Goal: Information Seeking & Learning: Understand process/instructions

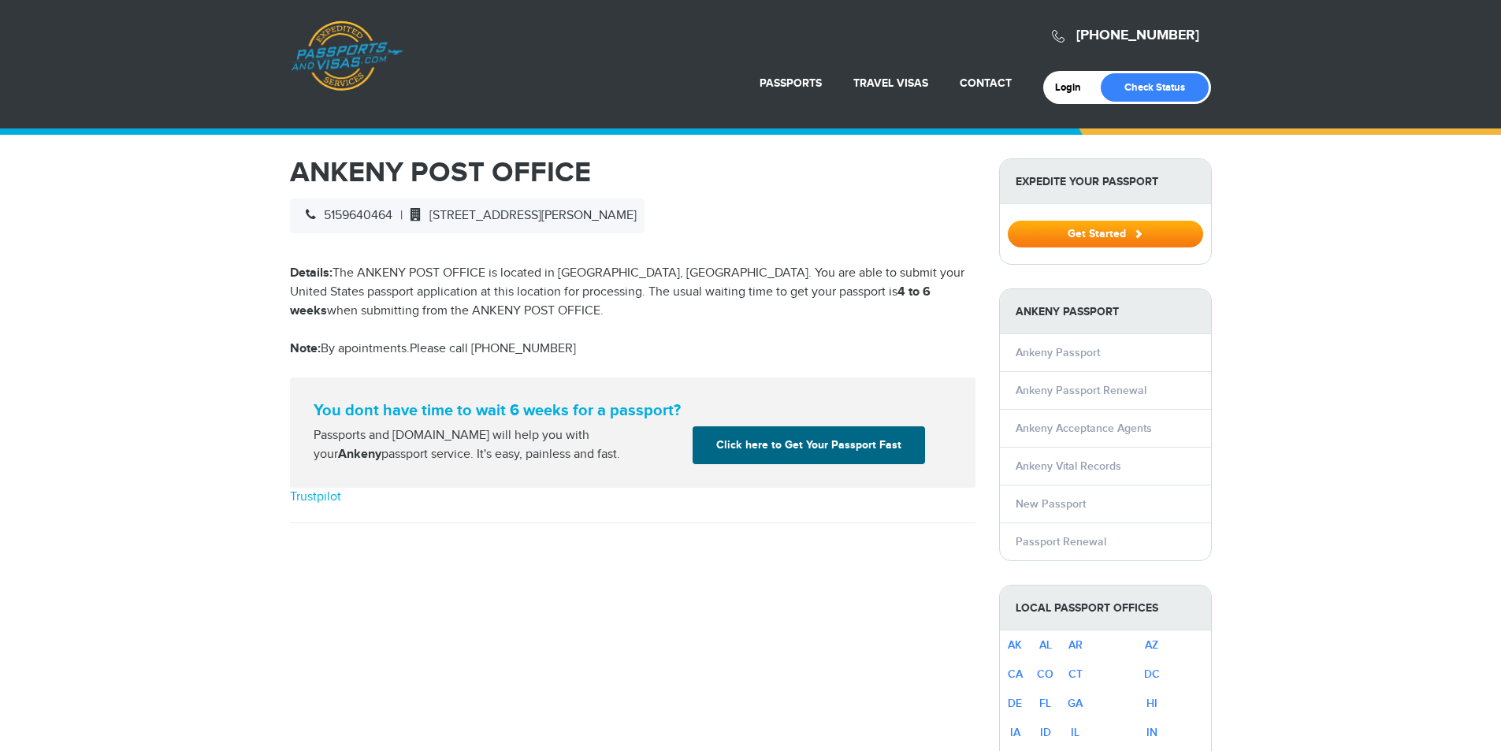
select select "**********"
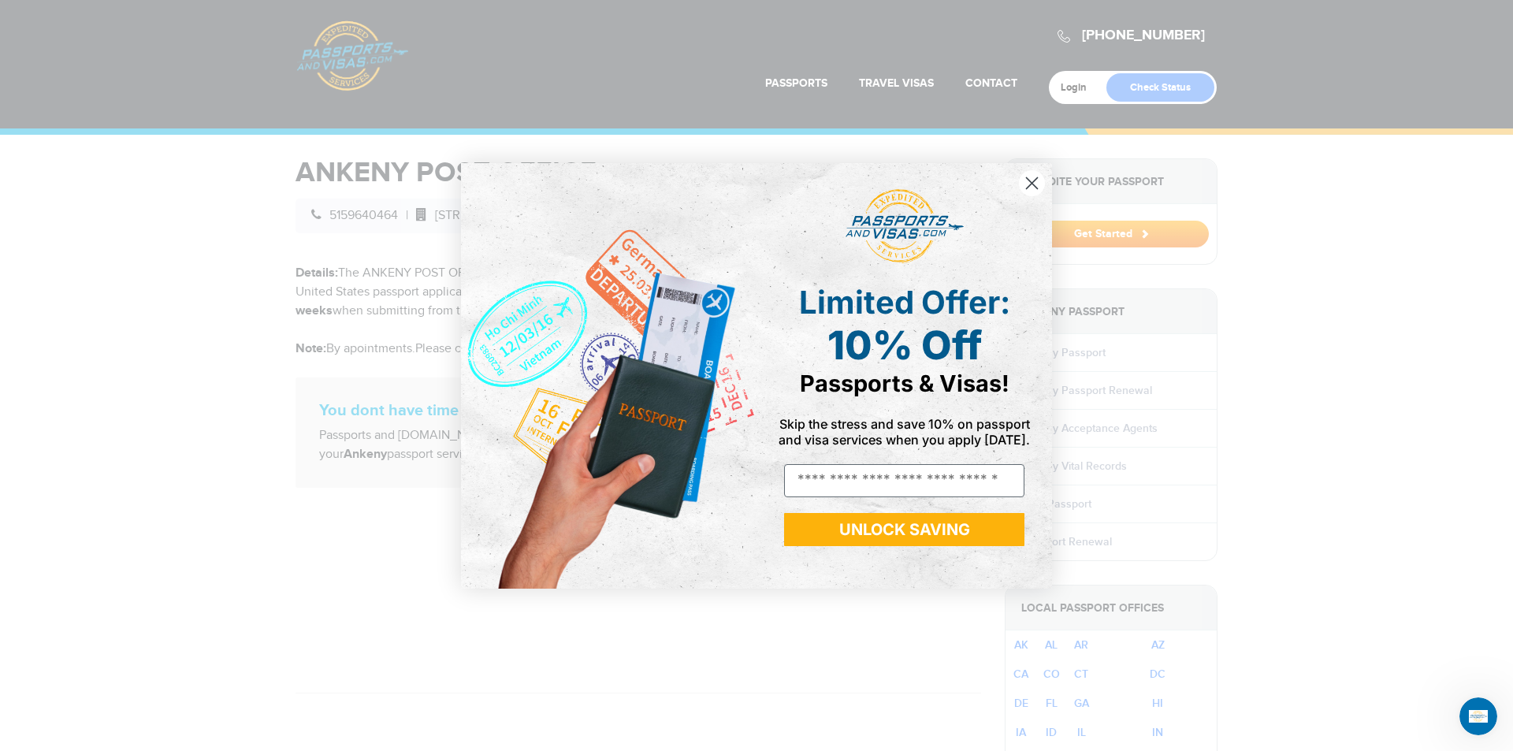
click at [1034, 188] on circle "Close dialog" at bounding box center [1032, 182] width 26 height 26
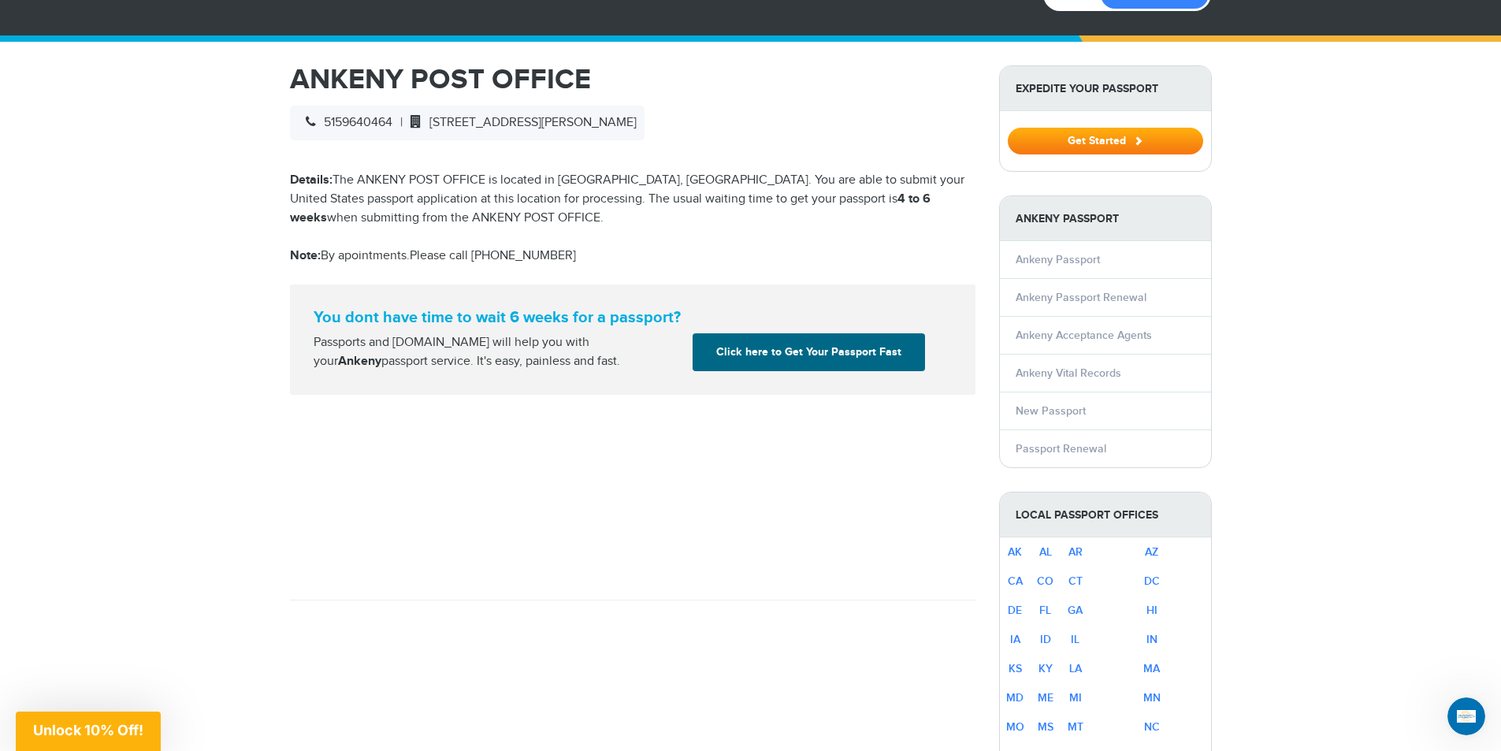
scroll to position [236, 0]
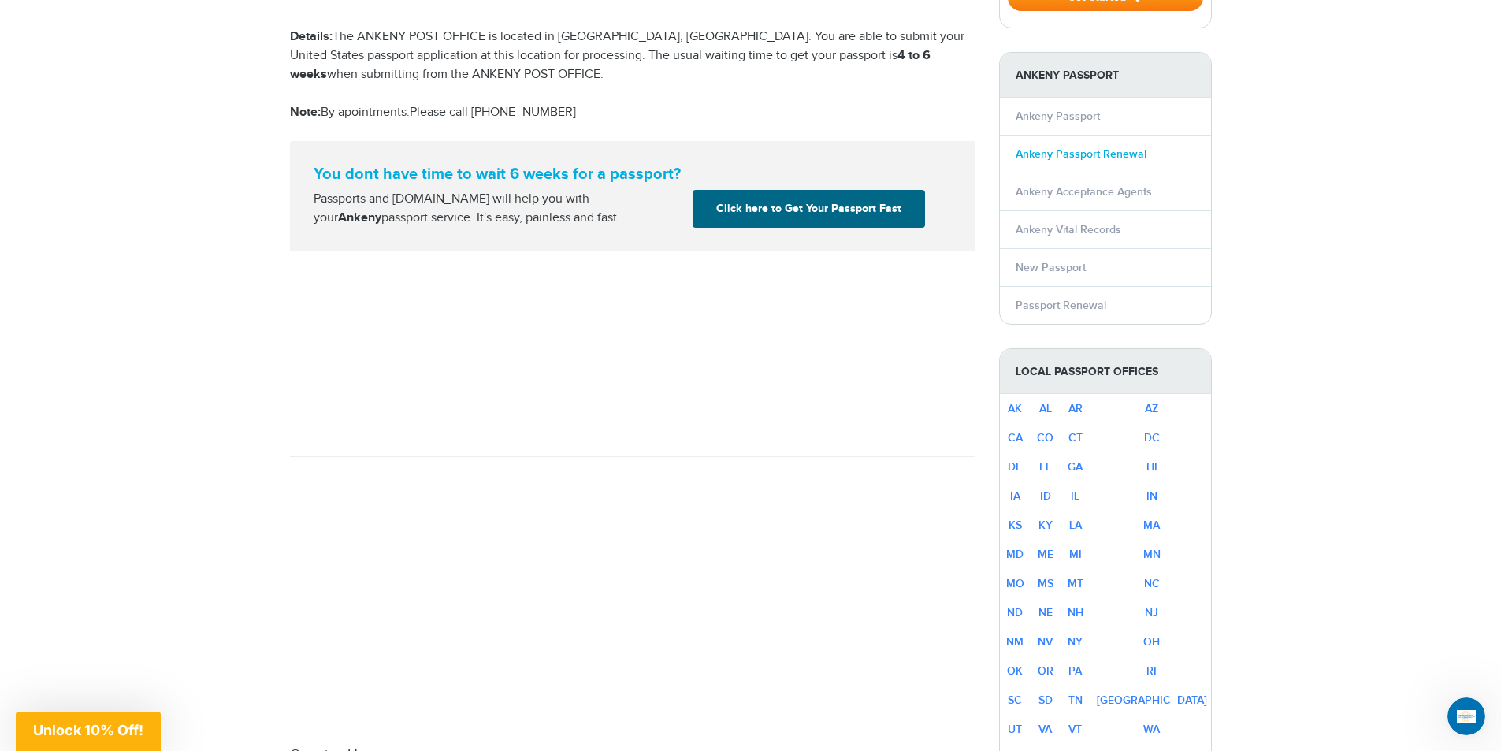
click at [1098, 154] on link "Ankeny Passport Renewal" at bounding box center [1081, 153] width 131 height 13
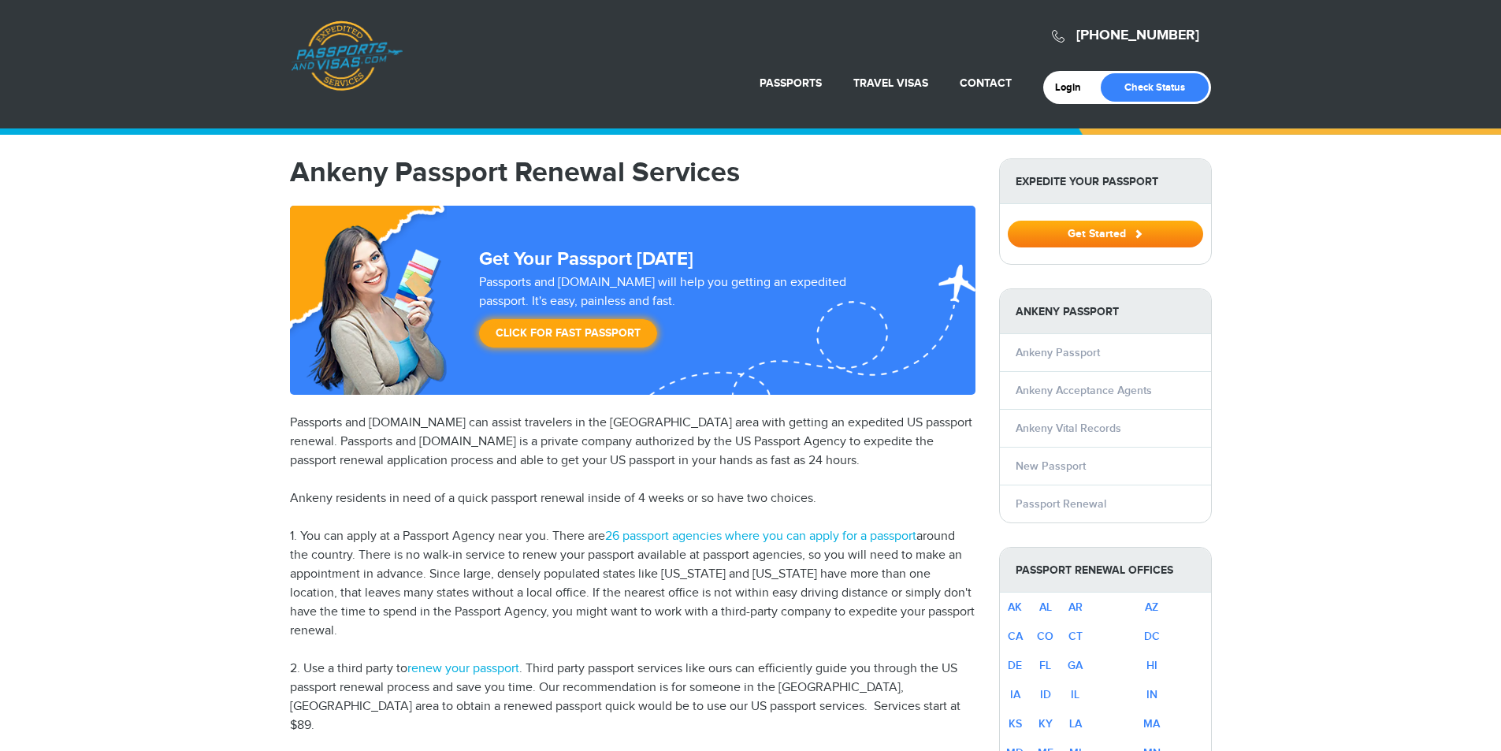
select select "**********"
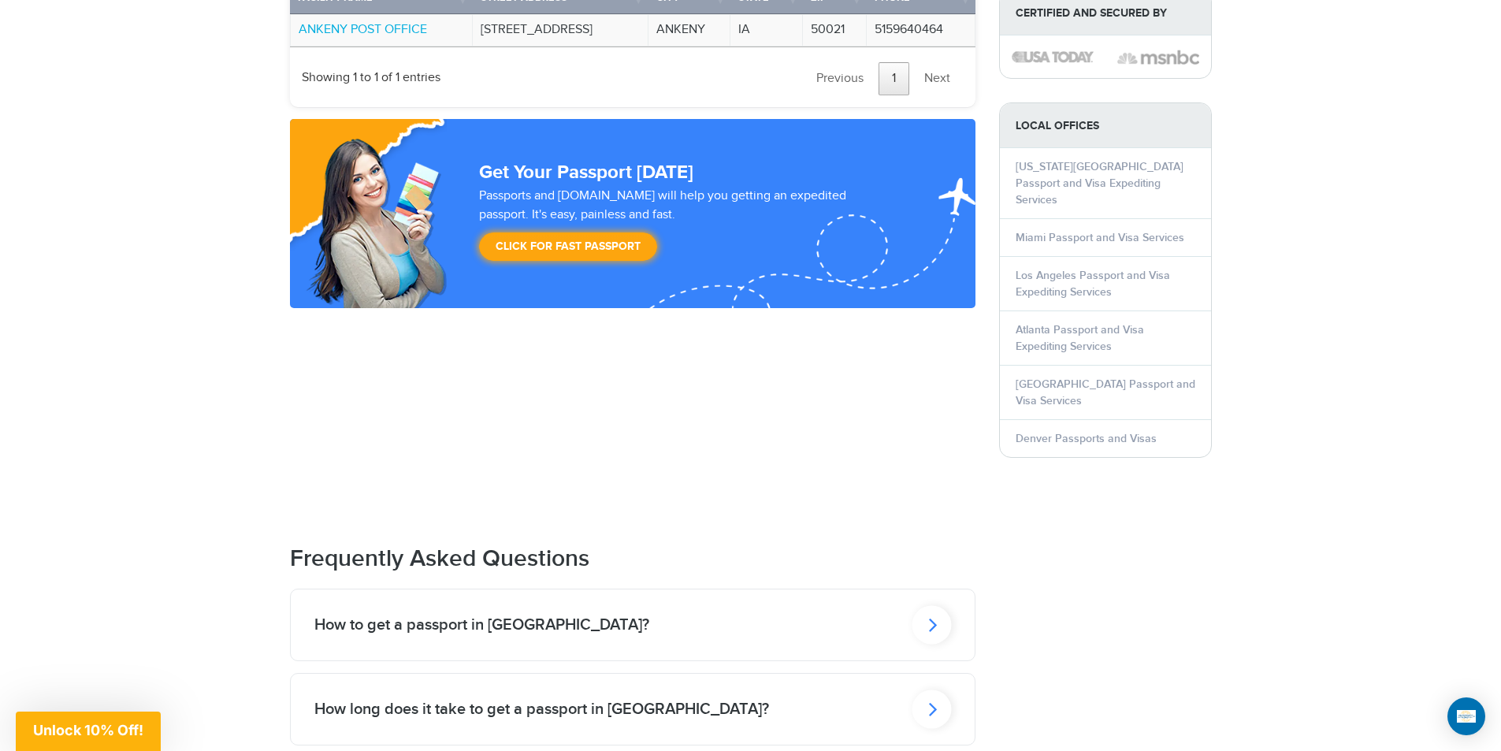
scroll to position [1655, 0]
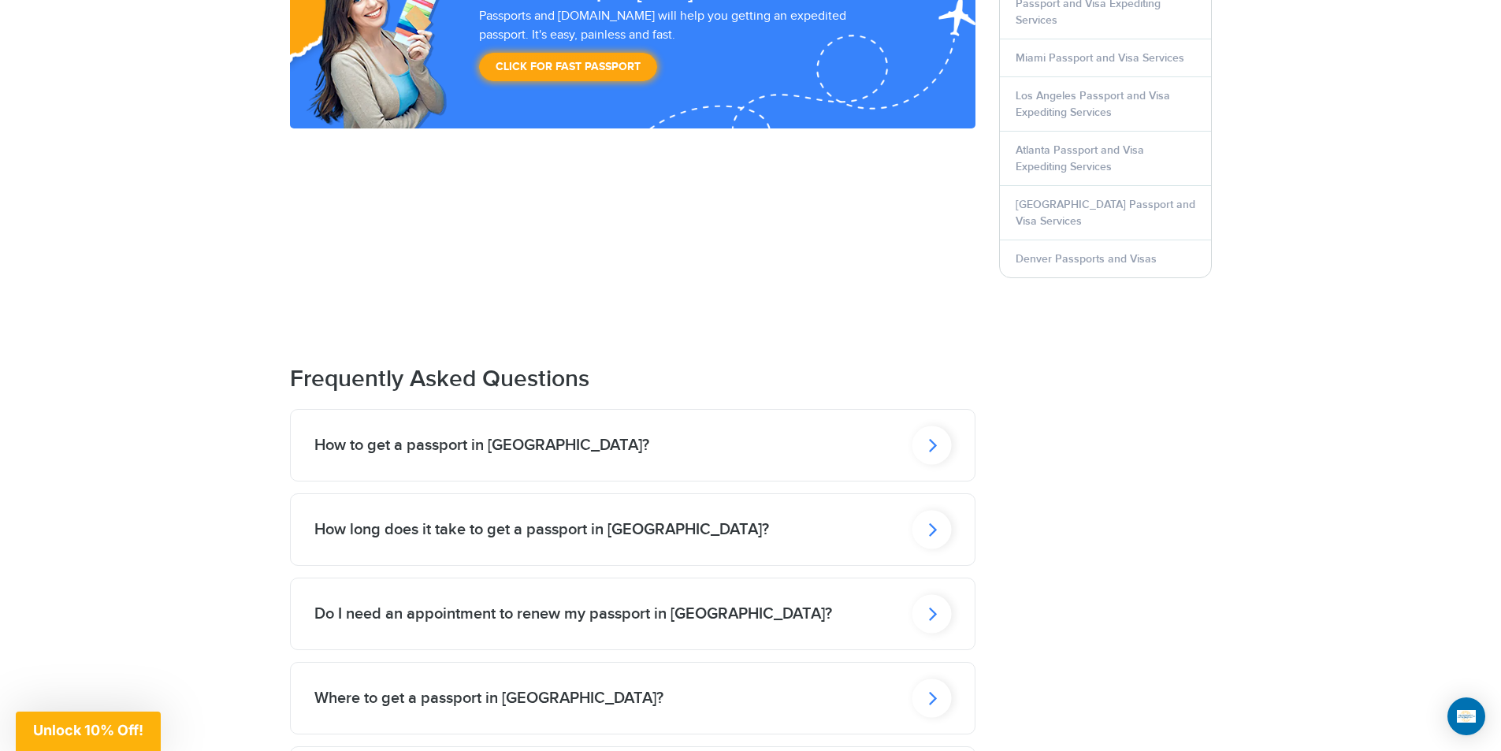
click at [507, 455] on h2 "How long does it take to get a passport in [GEOGRAPHIC_DATA]?" at bounding box center [481, 445] width 335 height 19
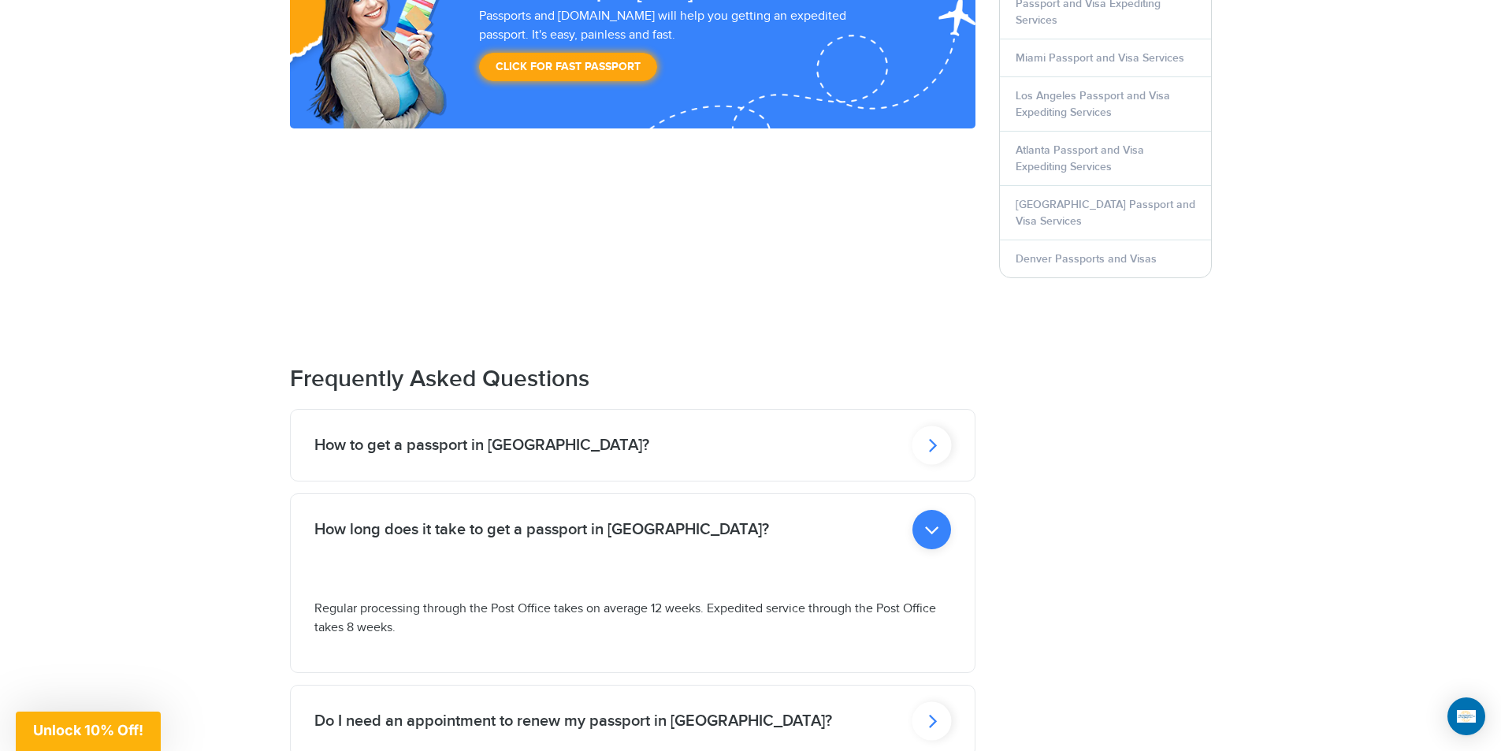
click at [487, 436] on h2 "How to get a passport in [GEOGRAPHIC_DATA]?" at bounding box center [481, 445] width 335 height 19
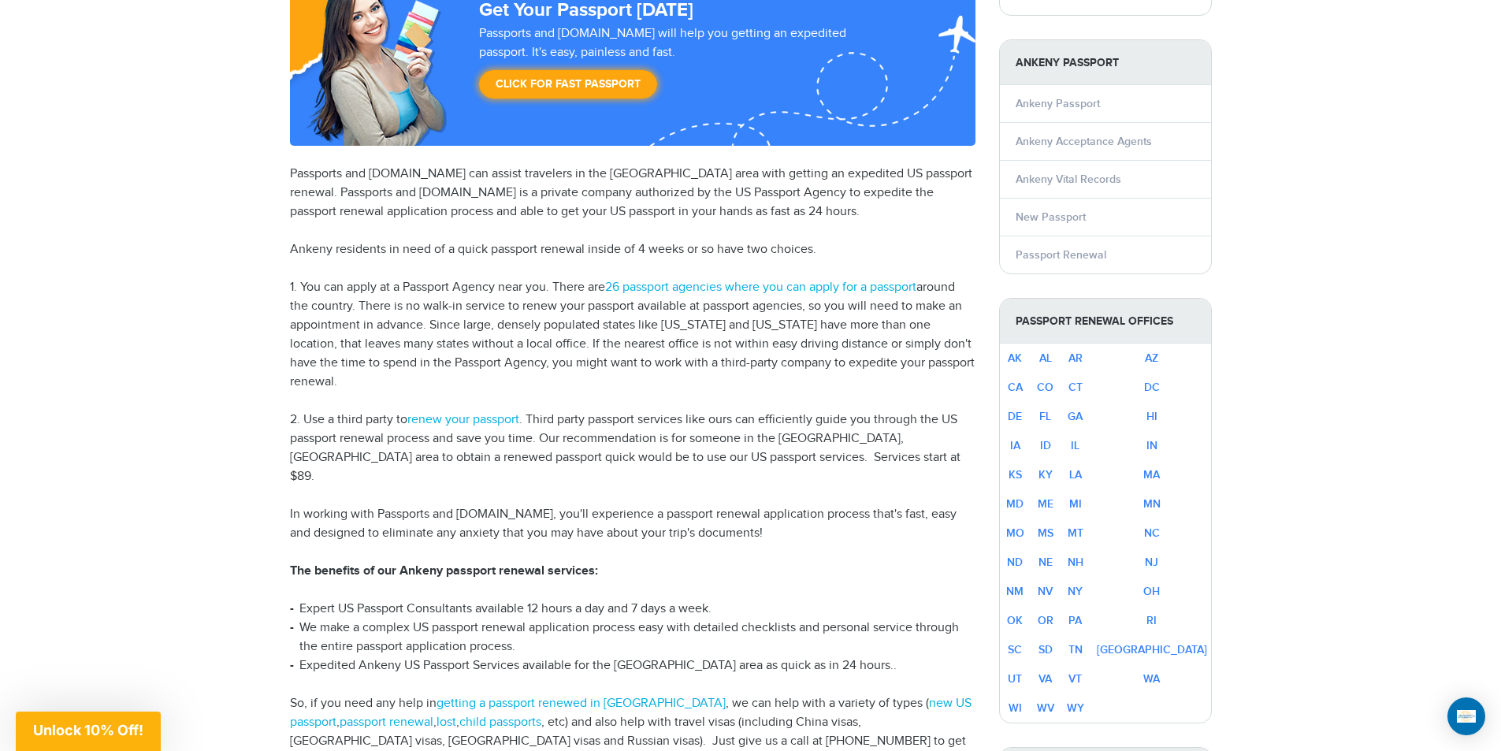
scroll to position [236, 0]
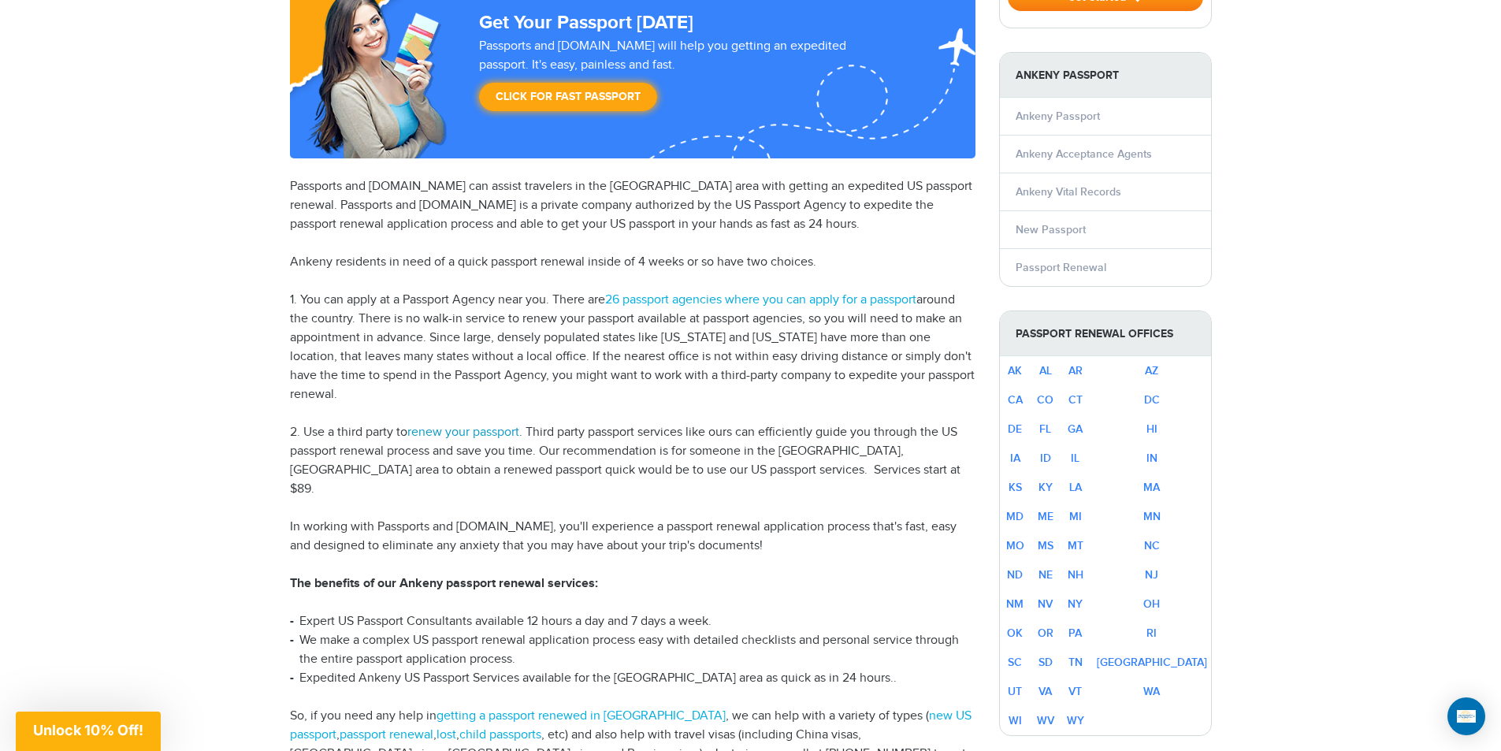
click at [455, 425] on link "renew your passport" at bounding box center [463, 432] width 112 height 15
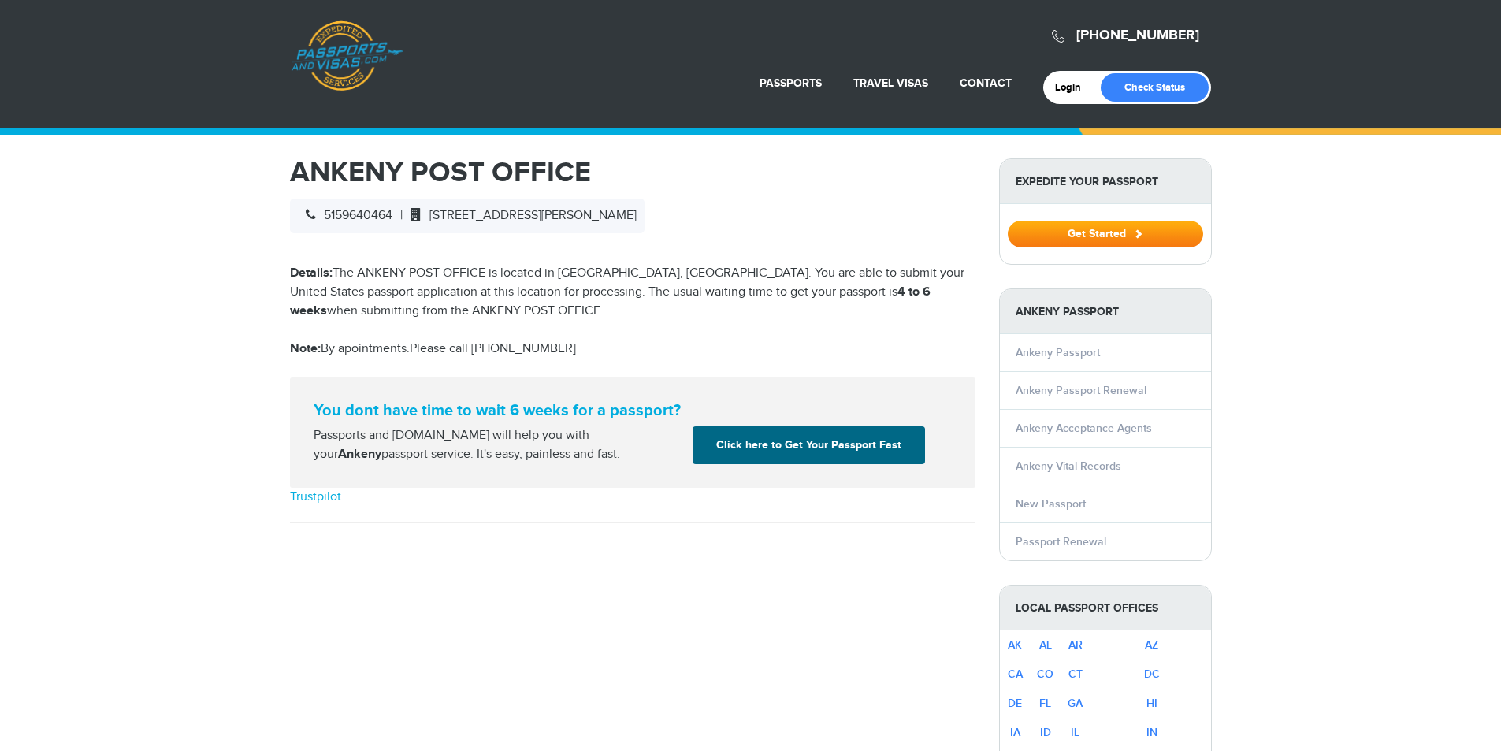
select select "**********"
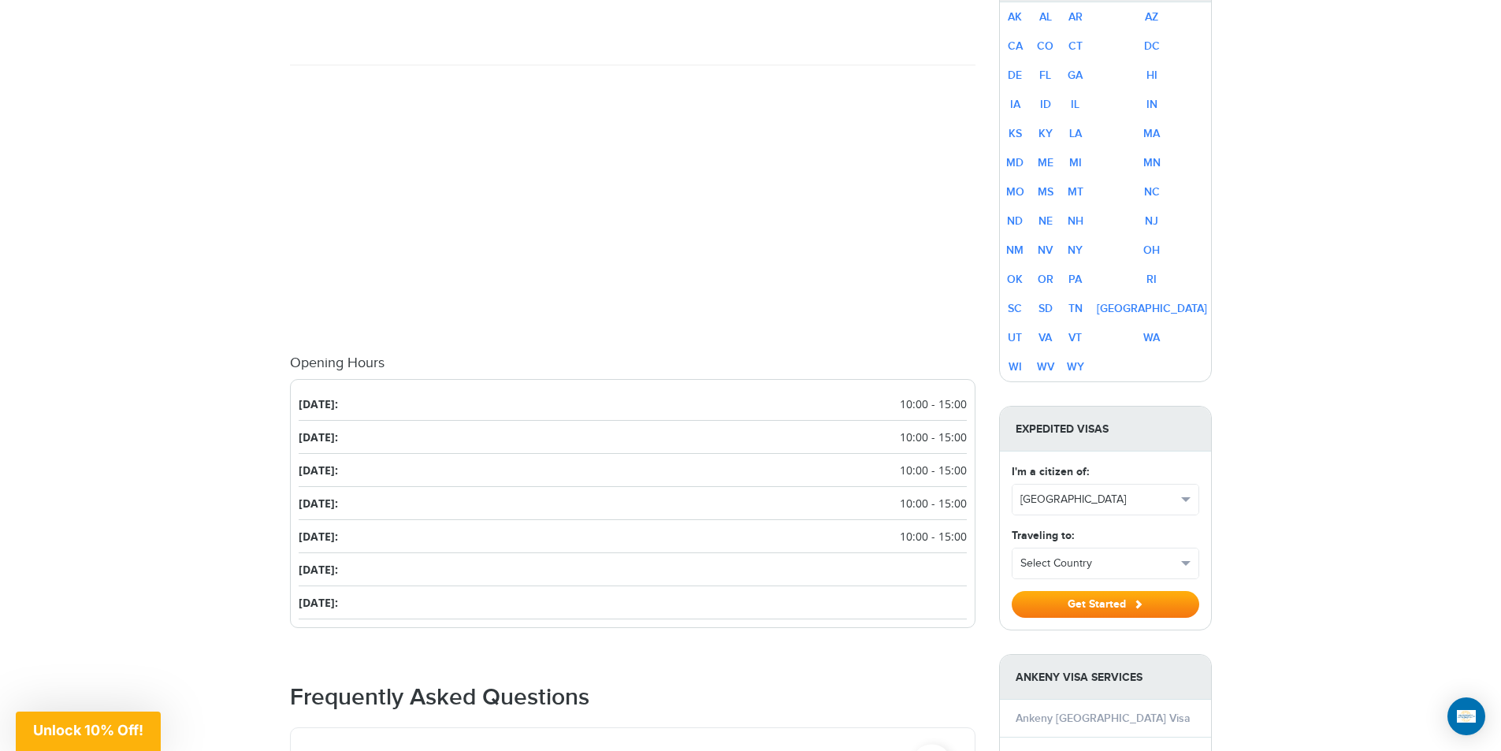
scroll to position [630, 0]
click at [969, 388] on ul "[DATE]: 10:00 - 15:00 [DATE]: 10:00 - 15:00 [DATE]: 10:00 - 15:00 [DATE]: 10:00…" at bounding box center [633, 501] width 686 height 249
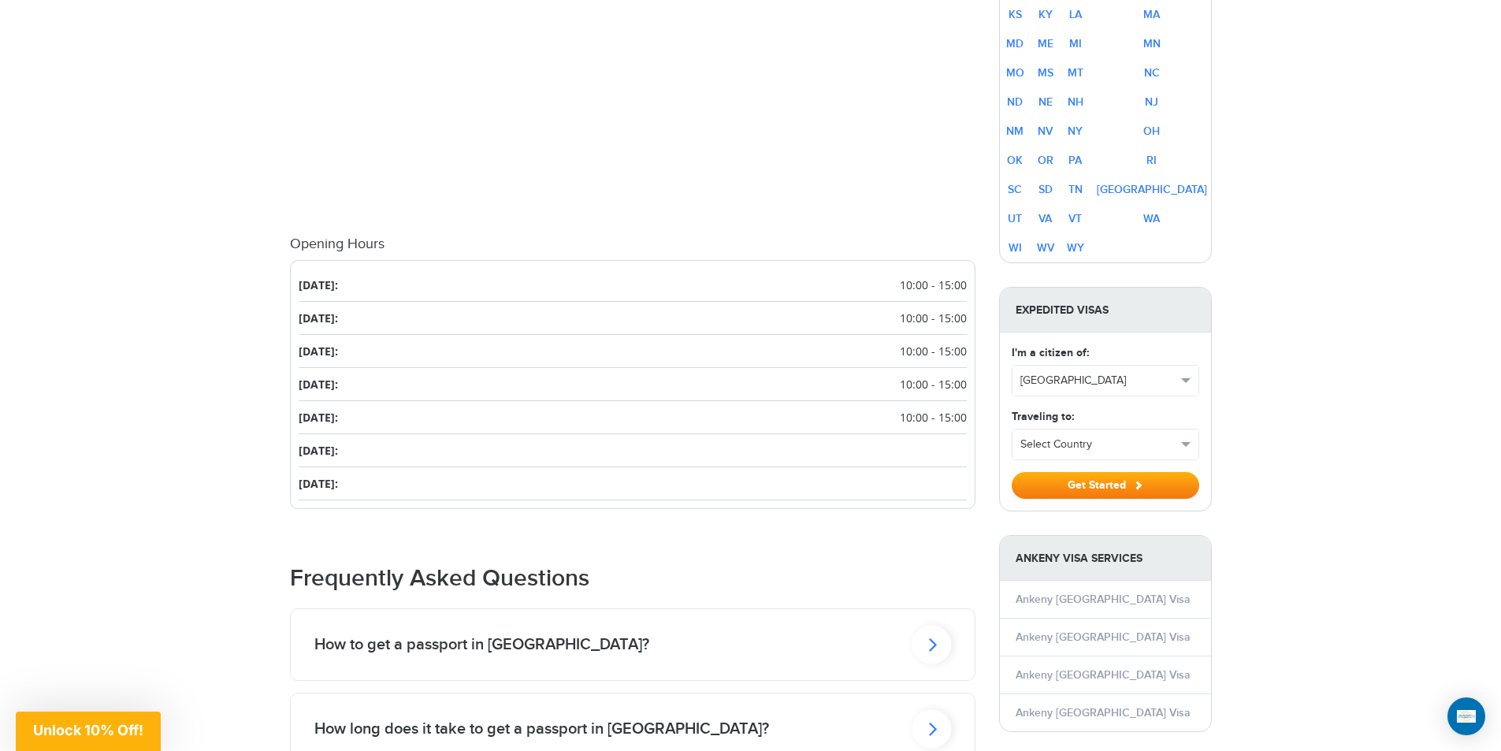
scroll to position [946, 0]
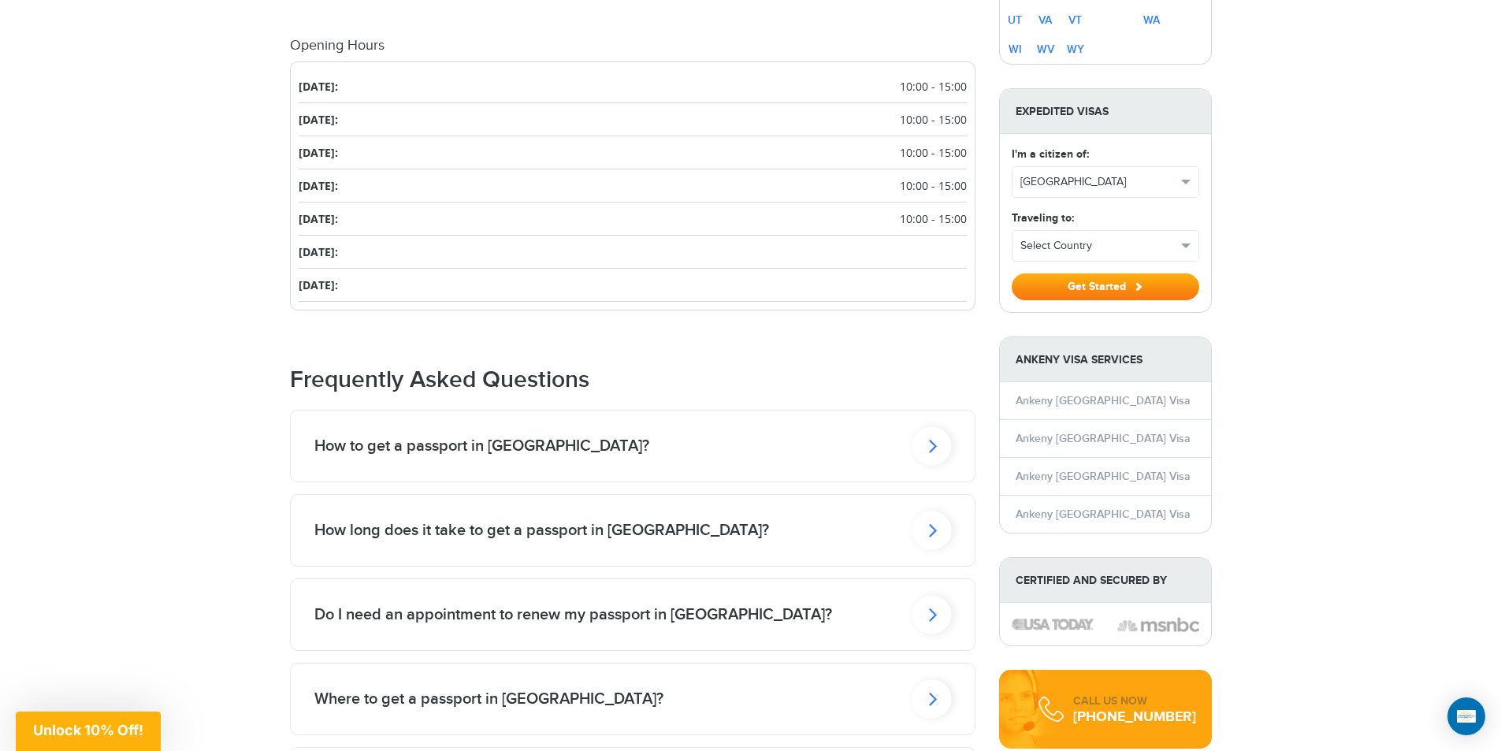
click at [499, 452] on h2 "How to get a passport in [GEOGRAPHIC_DATA]?" at bounding box center [481, 446] width 335 height 19
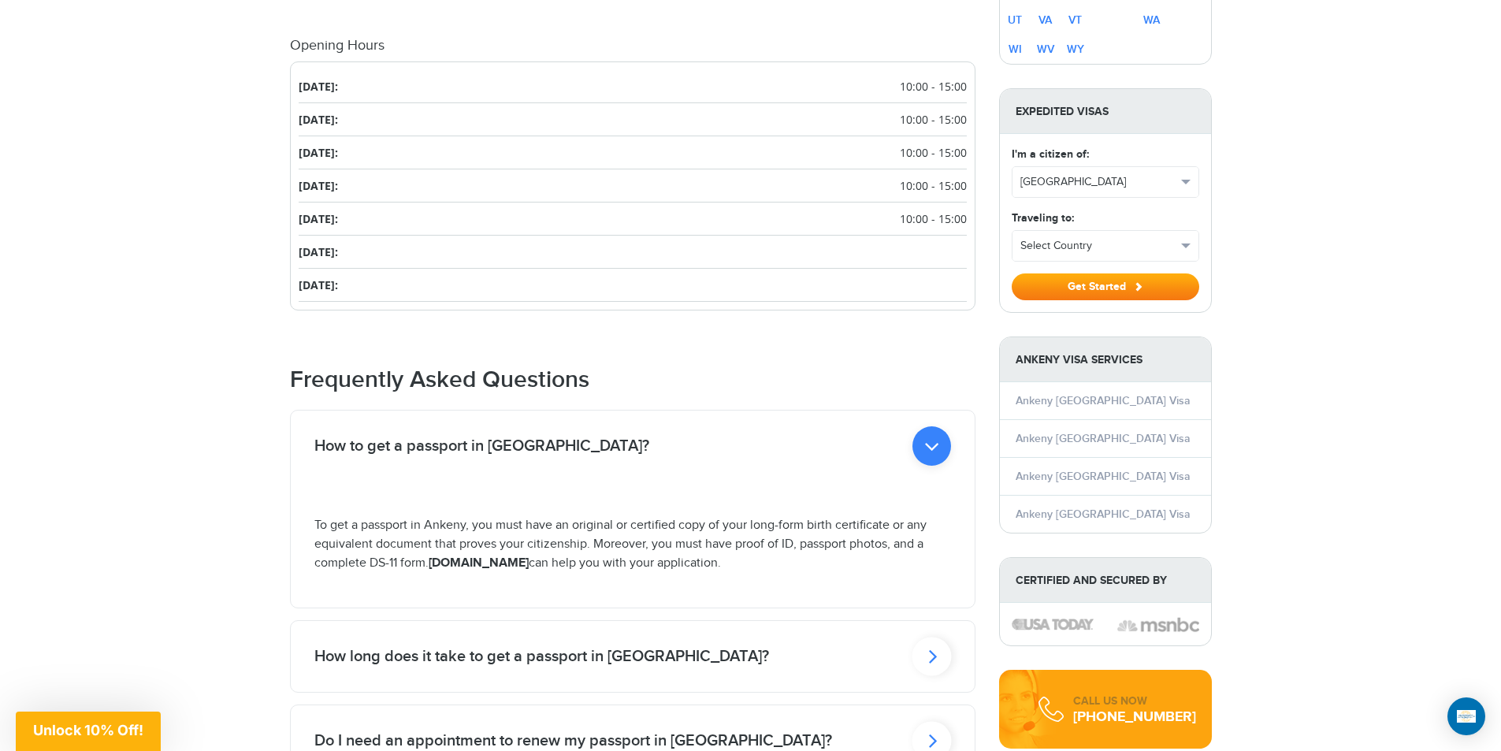
click at [85, 437] on div "[PHONE_NUMBER] Passports & [DOMAIN_NAME] Login Check Status Passports Passport …" at bounding box center [750, 346] width 1501 height 2585
